Goal: Book appointment/travel/reservation

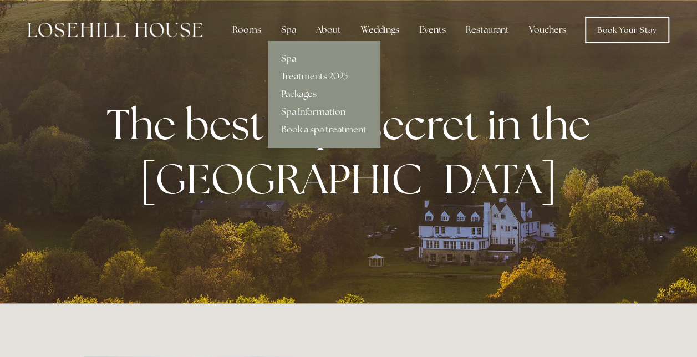
click at [278, 27] on div "Spa" at bounding box center [288, 30] width 33 height 22
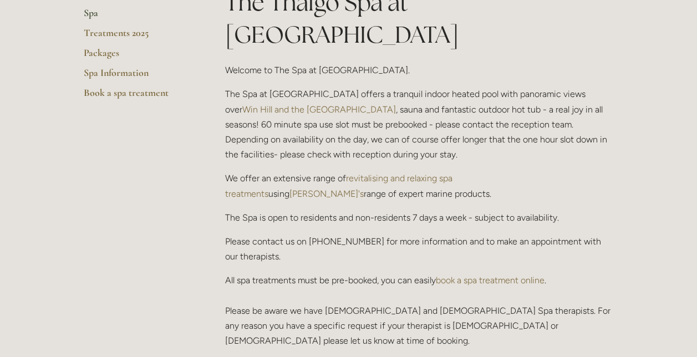
scroll to position [277, 0]
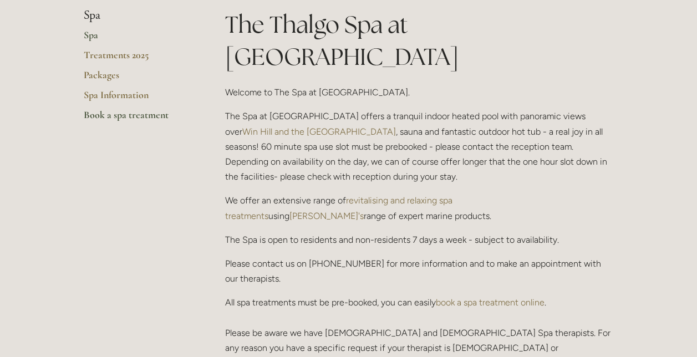
click at [113, 114] on link "Book a spa treatment" at bounding box center [137, 119] width 106 height 20
click at [123, 55] on link "Treatments 2025" at bounding box center [137, 59] width 106 height 20
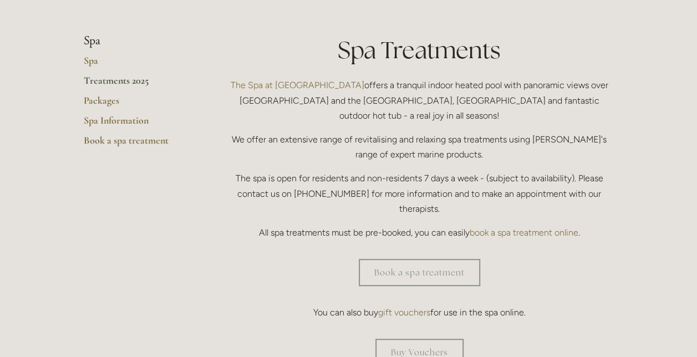
scroll to position [277, 0]
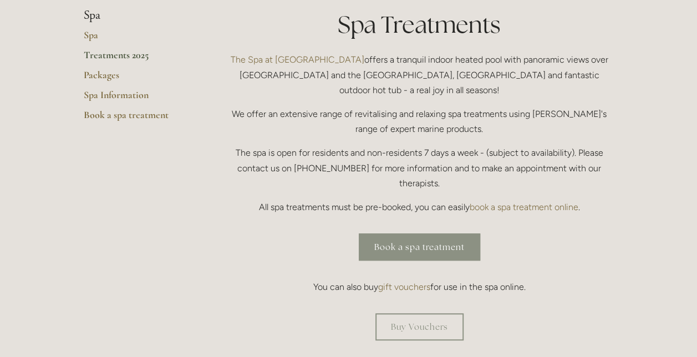
click at [439, 233] on link "Book a spa treatment" at bounding box center [419, 246] width 121 height 27
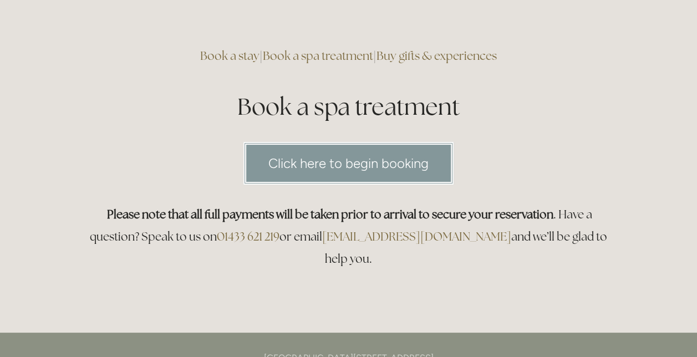
scroll to position [166, 0]
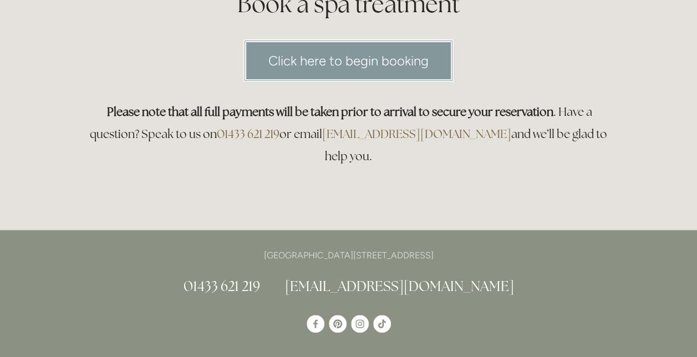
click at [347, 58] on link "Click here to begin booking" at bounding box center [348, 60] width 210 height 43
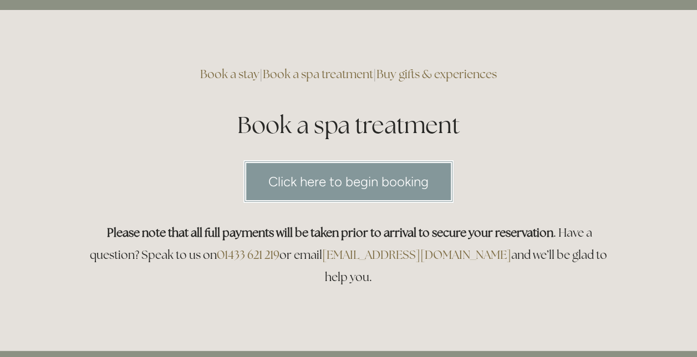
scroll to position [0, 0]
